Goal: Task Accomplishment & Management: Use online tool/utility

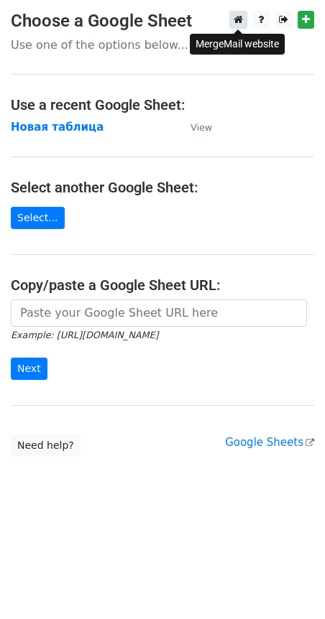
click at [240, 16] on icon at bounding box center [237, 19] width 9 height 10
click at [55, 132] on strong "Новая таблица" at bounding box center [57, 127] width 93 height 13
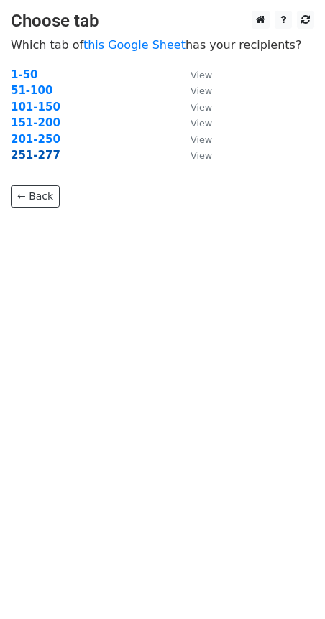
click at [30, 157] on strong "251-277" at bounding box center [36, 155] width 50 height 13
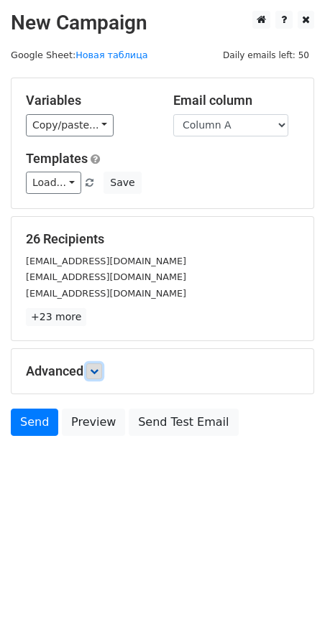
click at [98, 371] on icon at bounding box center [94, 371] width 9 height 9
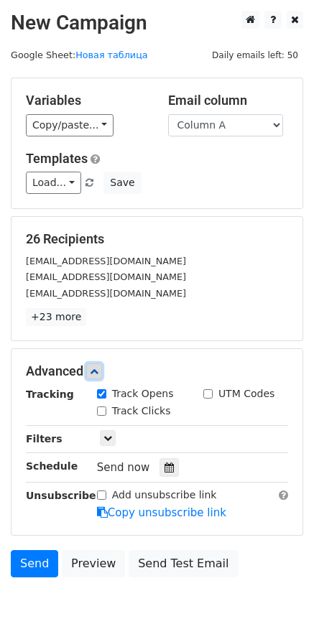
scroll to position [80, 0]
